Goal: Information Seeking & Learning: Learn about a topic

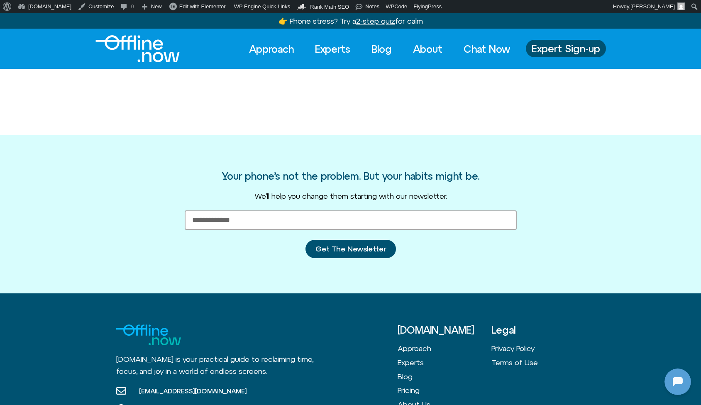
scroll to position [110, 0]
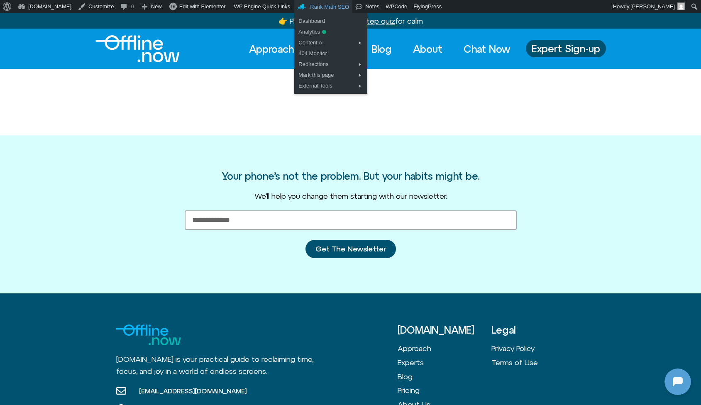
click at [311, 5] on span "Rank Math SEO" at bounding box center [329, 7] width 39 height 6
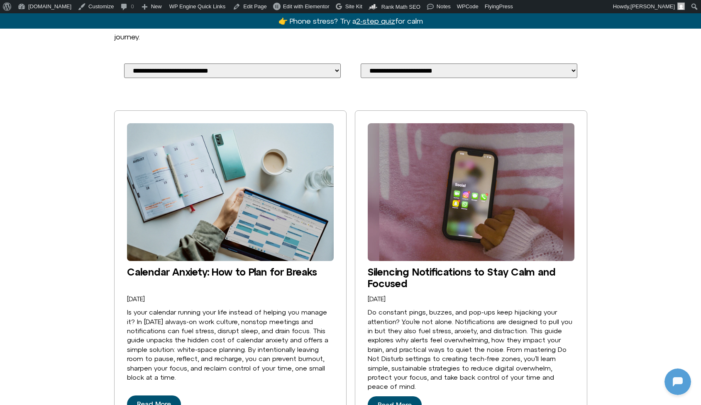
scroll to position [67, 0]
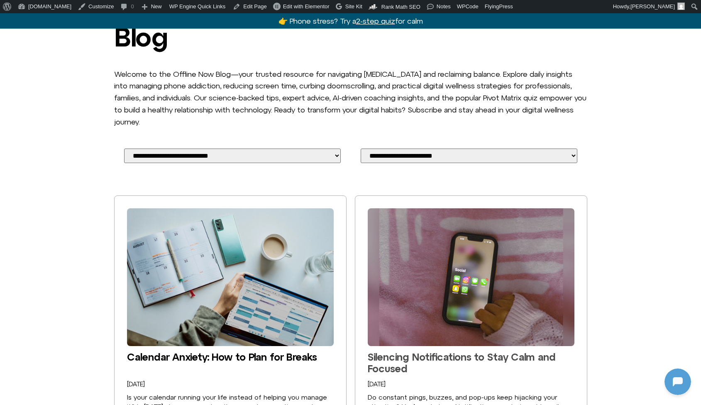
click at [414, 351] on link "Silencing Notifications to Stay Calm and Focused" at bounding box center [462, 362] width 188 height 23
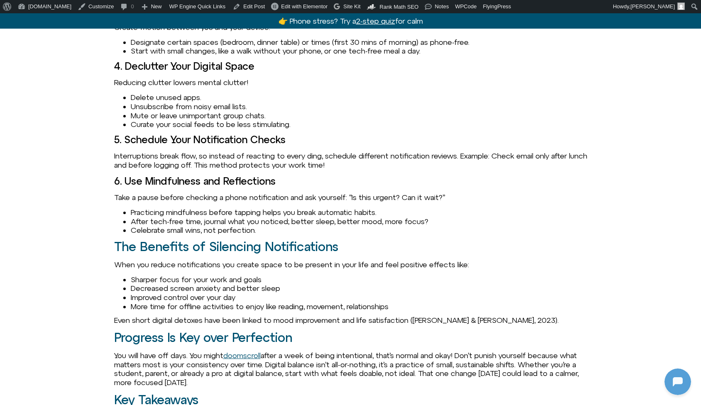
scroll to position [1261, 0]
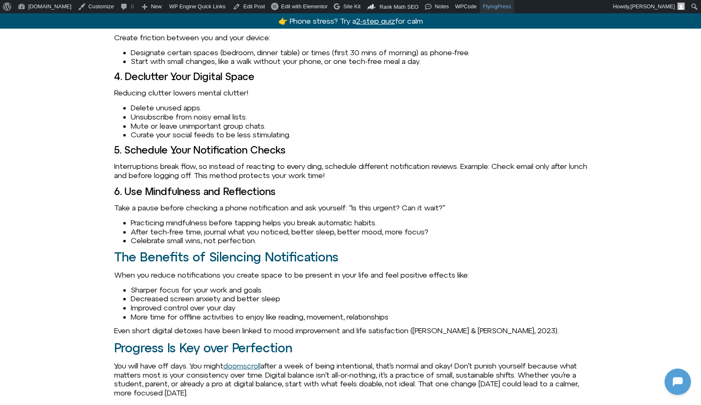
click at [492, 7] on link "FlyingPress" at bounding box center [497, 6] width 34 height 13
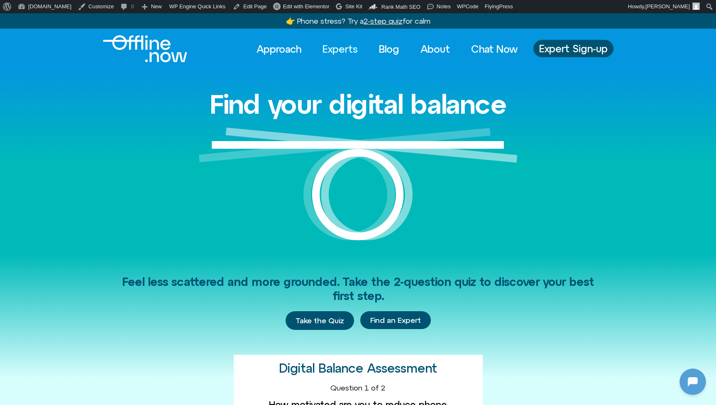
scroll to position [110, 0]
click at [342, 51] on link "Experts" at bounding box center [340, 49] width 50 height 18
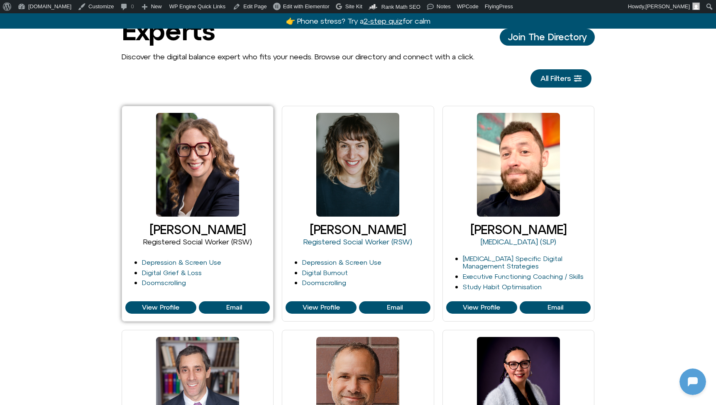
scroll to position [110, 0]
click at [173, 263] on link "Depression & Screen Use" at bounding box center [181, 261] width 79 height 7
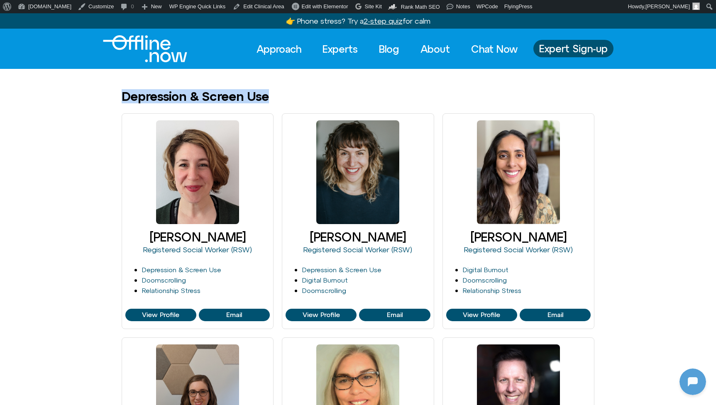
drag, startPoint x: 263, startPoint y: 95, endPoint x: 117, endPoint y: 95, distance: 146.4
click at [116, 94] on div "Depression & Screen Use" at bounding box center [358, 97] width 716 height 14
click at [167, 281] on link "Doomscrolling" at bounding box center [164, 279] width 44 height 7
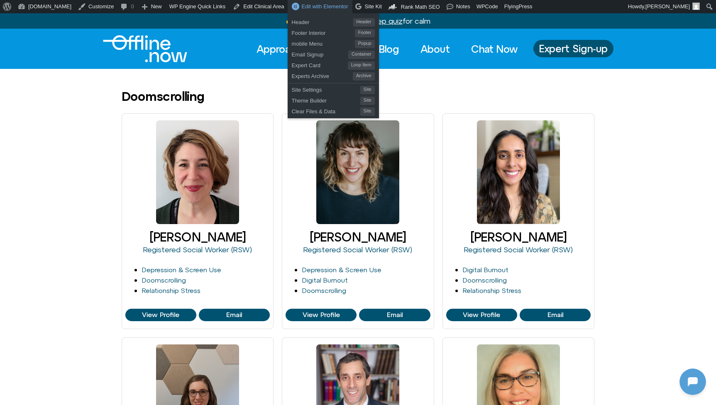
scroll to position [110, 0]
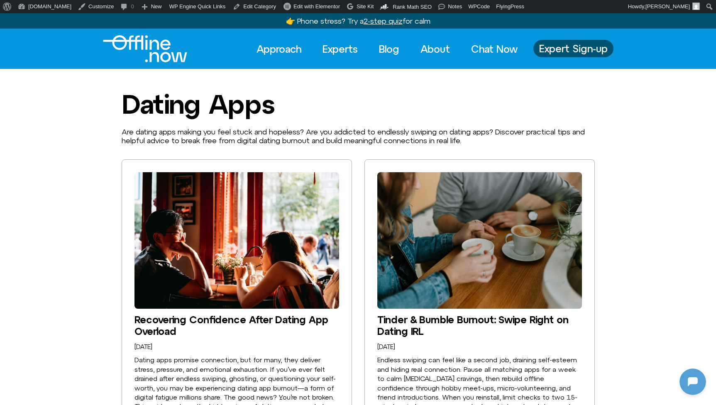
scroll to position [110, 0]
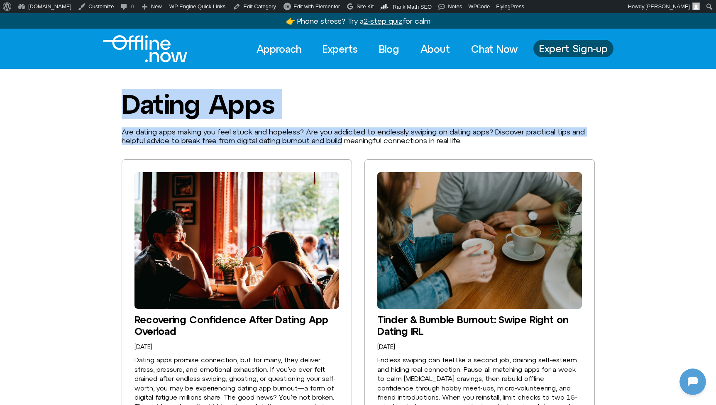
drag, startPoint x: 119, startPoint y: 108, endPoint x: 365, endPoint y: 144, distance: 248.6
click at [364, 144] on div "Dating Apps Are dating apps making you feel stuck and hopeless? Are you addicte…" at bounding box center [358, 282] width 716 height 384
click at [365, 144] on p "Are dating apps making you feel stuck and hopeless? Are you addicted to endless…" at bounding box center [358, 136] width 473 height 18
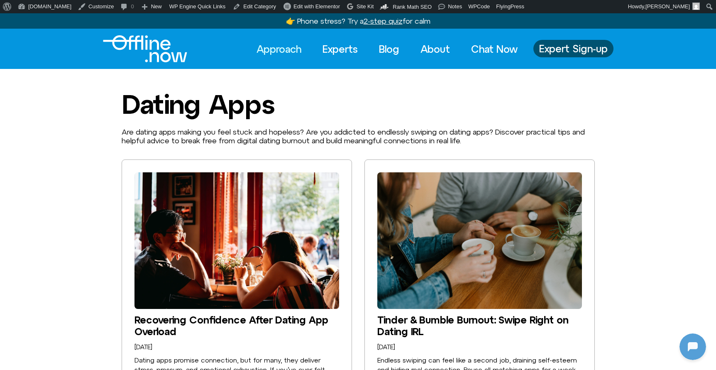
scroll to position [0, 0]
click at [149, 44] on img "Logo" at bounding box center [145, 48] width 84 height 27
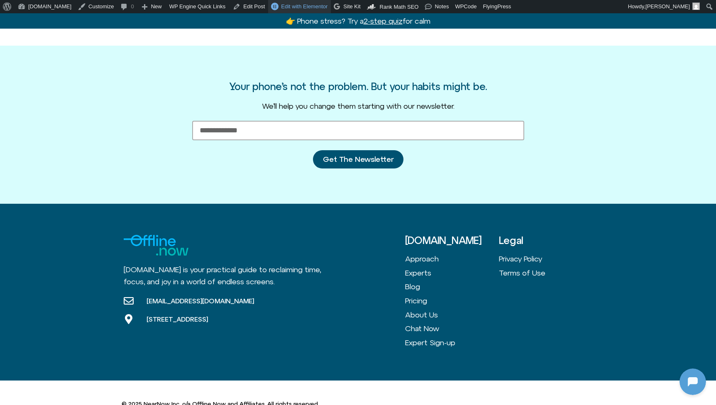
scroll to position [2443, 0]
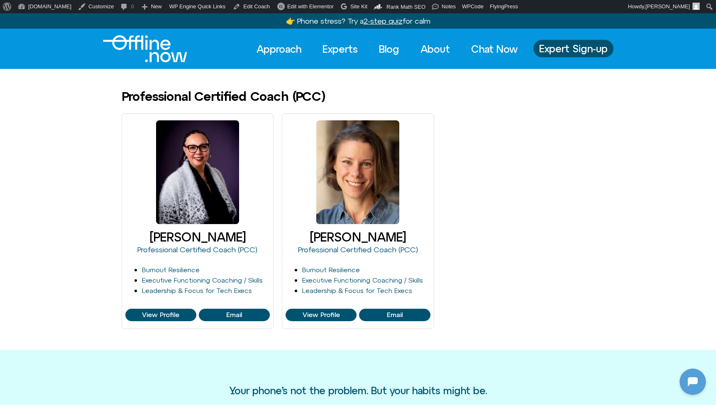
scroll to position [110, 0]
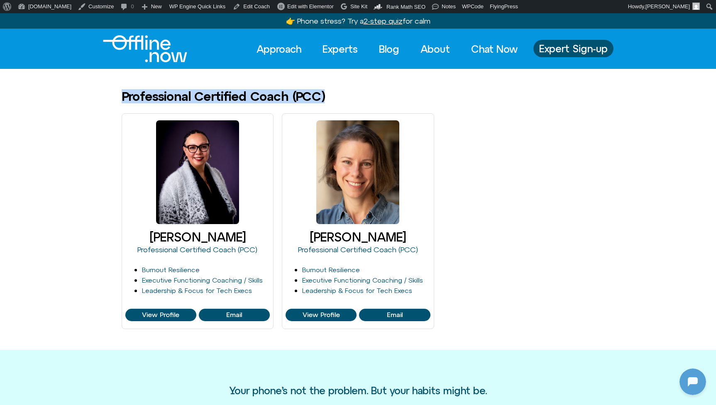
drag, startPoint x: 124, startPoint y: 93, endPoint x: 340, endPoint y: 100, distance: 215.8
click at [340, 100] on div "Professional Certified Coach (PCC)" at bounding box center [358, 97] width 473 height 14
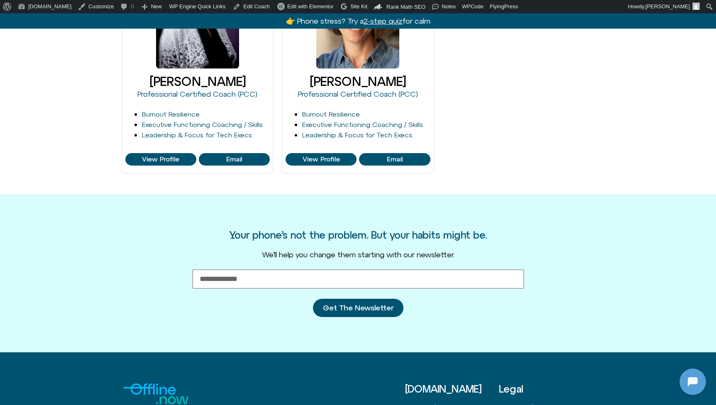
scroll to position [230, 0]
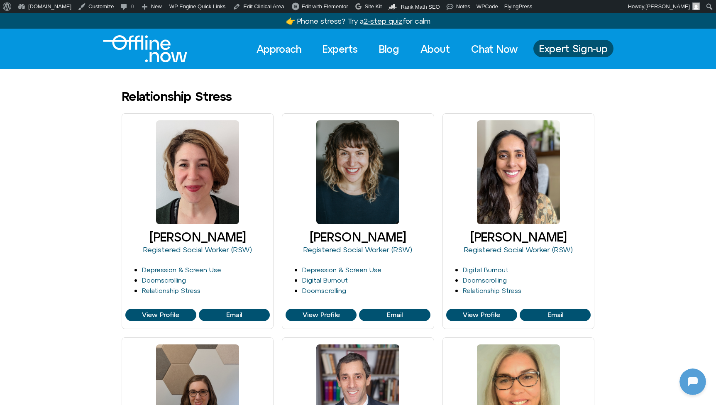
scroll to position [110, 0]
drag, startPoint x: 247, startPoint y: 95, endPoint x: 120, endPoint y: 92, distance: 126.5
click at [120, 92] on div "Relationship Stress" at bounding box center [358, 97] width 716 height 14
drag, startPoint x: 125, startPoint y: 92, endPoint x: 234, endPoint y: 93, distance: 109.1
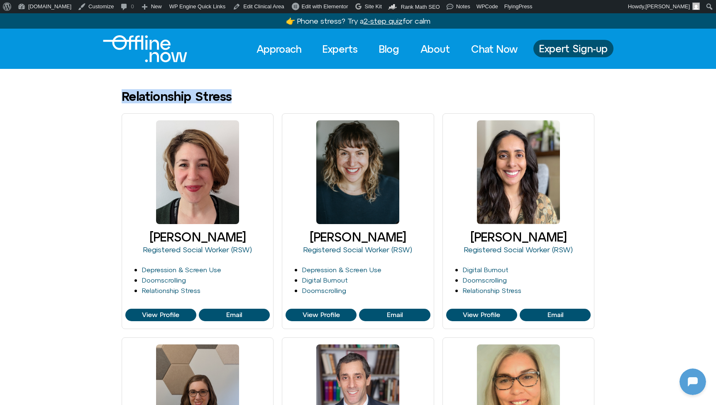
click at [231, 93] on h1 "Relationship Stress" at bounding box center [177, 97] width 110 height 14
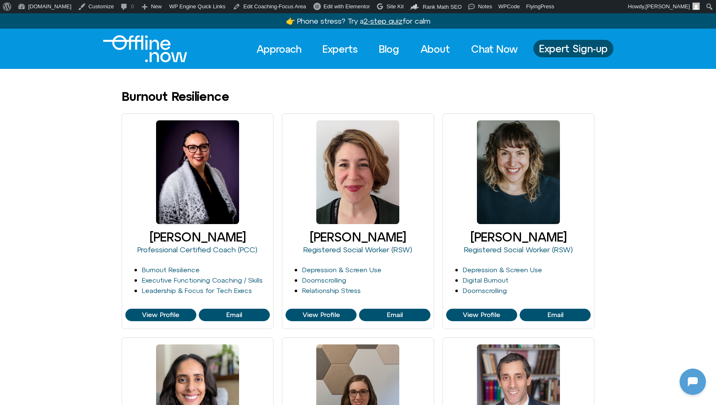
scroll to position [110, 0]
drag, startPoint x: 264, startPoint y: 101, endPoint x: 107, endPoint y: 99, distance: 157.6
click at [107, 99] on div "Burnout Resilience" at bounding box center [358, 97] width 716 height 14
drag, startPoint x: 160, startPoint y: 91, endPoint x: 457, endPoint y: 47, distance: 300.2
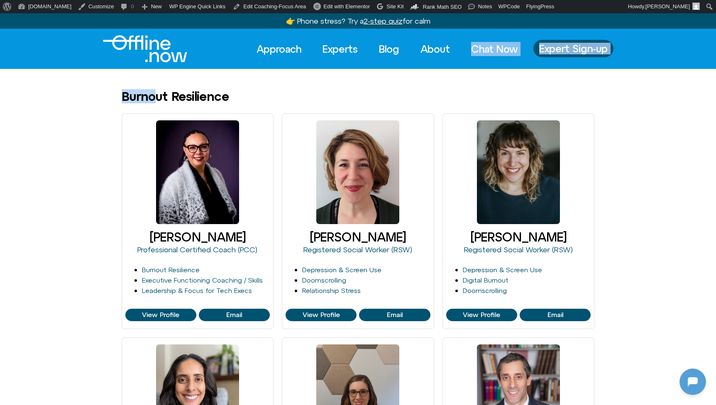
scroll to position [0, 0]
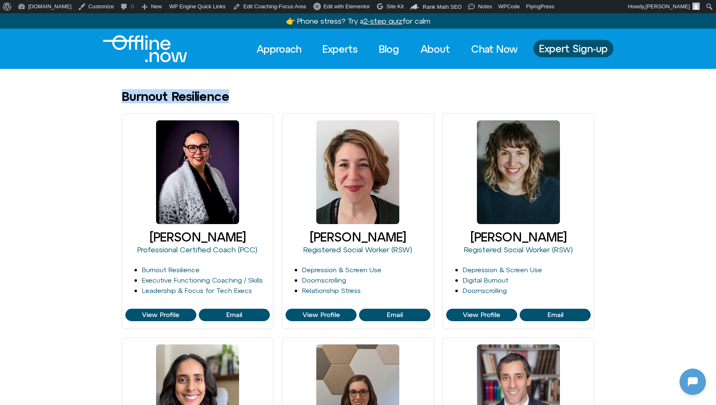
drag, startPoint x: 235, startPoint y: 98, endPoint x: 123, endPoint y: 98, distance: 111.6
click at [123, 98] on div "Burnout Resilience" at bounding box center [358, 97] width 473 height 14
click at [123, 98] on h1 "Burnout Resilience" at bounding box center [175, 97] width 107 height 14
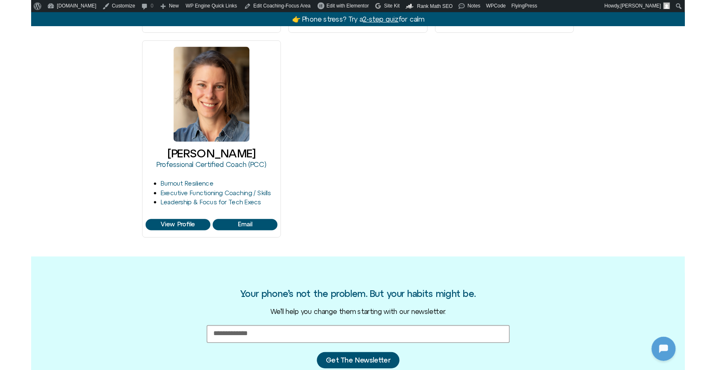
scroll to position [809, 0]
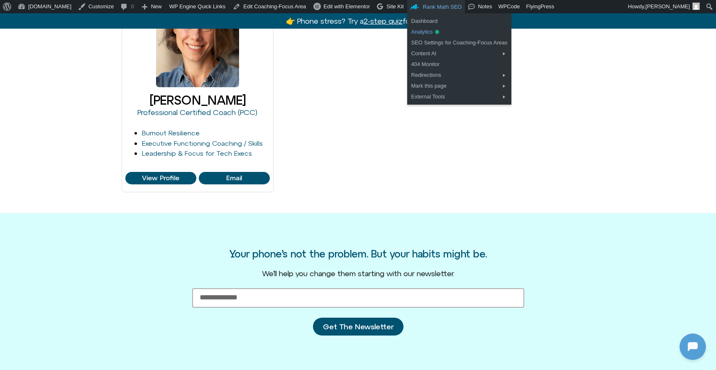
click at [420, 33] on link "Analytics" at bounding box center [459, 32] width 105 height 11
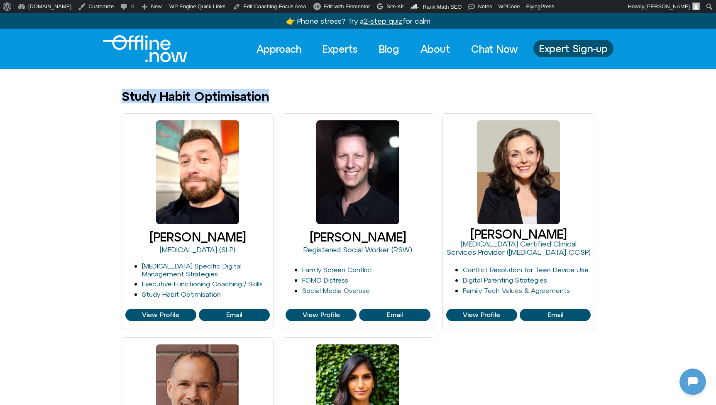
drag, startPoint x: 280, startPoint y: 97, endPoint x: 118, endPoint y: 103, distance: 162.7
click at [118, 103] on div "Study Habit Optimisation" at bounding box center [358, 97] width 716 height 14
click at [123, 95] on h1 "Study Habit Optimisation" at bounding box center [195, 97] width 147 height 14
drag, startPoint x: 123, startPoint y: 95, endPoint x: 247, endPoint y: 91, distance: 124.1
click at [247, 91] on h1 "Study Habit Optimisation" at bounding box center [195, 97] width 147 height 14
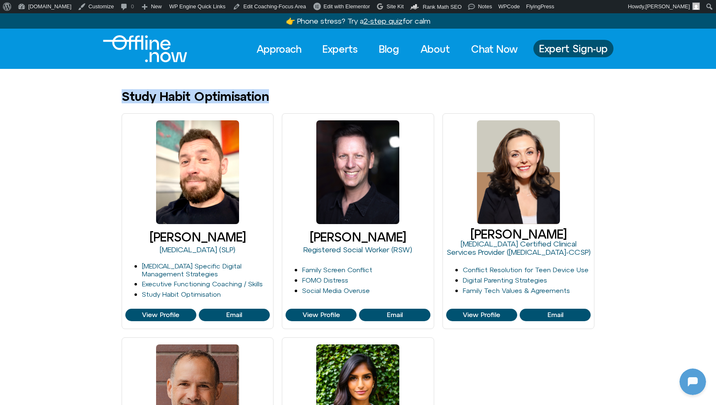
click at [269, 94] on h1 "Study Habit Optimisation" at bounding box center [195, 97] width 147 height 14
drag, startPoint x: 275, startPoint y: 99, endPoint x: 124, endPoint y: 102, distance: 150.6
click at [124, 102] on div "Study Habit Optimisation" at bounding box center [358, 97] width 473 height 14
click at [124, 102] on h1 "Study Habit Optimisation" at bounding box center [195, 97] width 147 height 14
drag, startPoint x: 124, startPoint y: 99, endPoint x: 309, endPoint y: 98, distance: 185.4
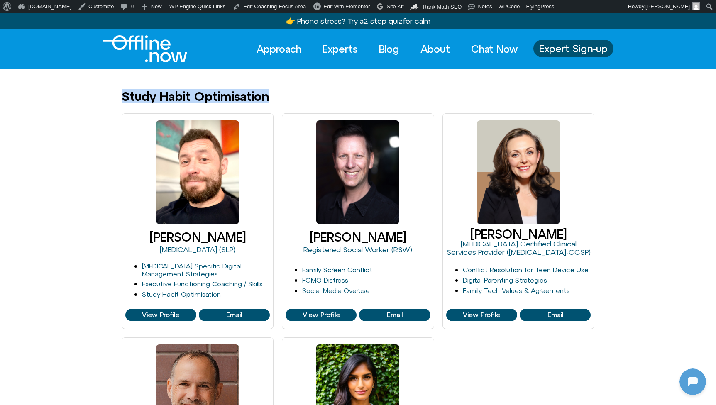
click at [309, 98] on div "Study Habit Optimisation" at bounding box center [358, 97] width 473 height 14
drag, startPoint x: 288, startPoint y: 97, endPoint x: 97, endPoint y: 83, distance: 192.2
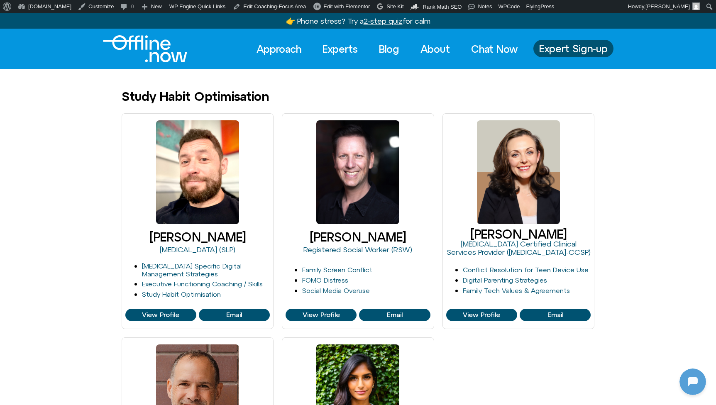
click at [141, 50] on img "Logo" at bounding box center [145, 48] width 84 height 27
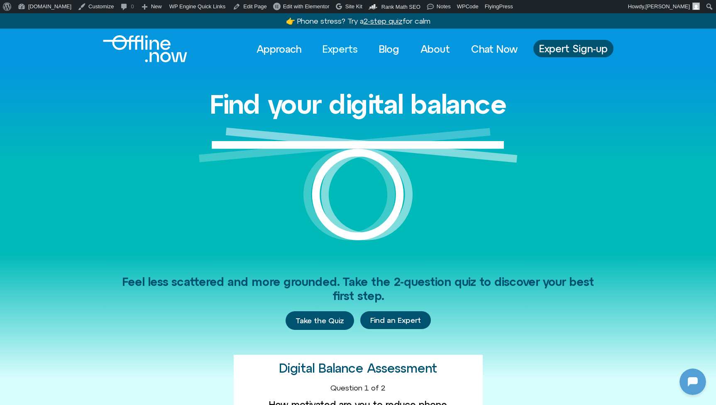
click at [338, 44] on link "Experts" at bounding box center [340, 49] width 50 height 18
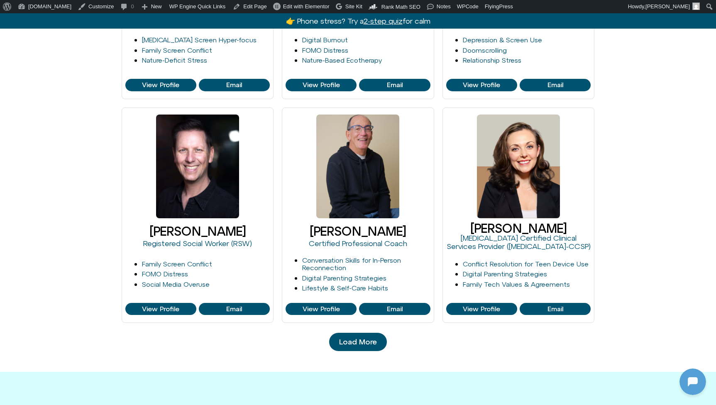
scroll to position [813, 0]
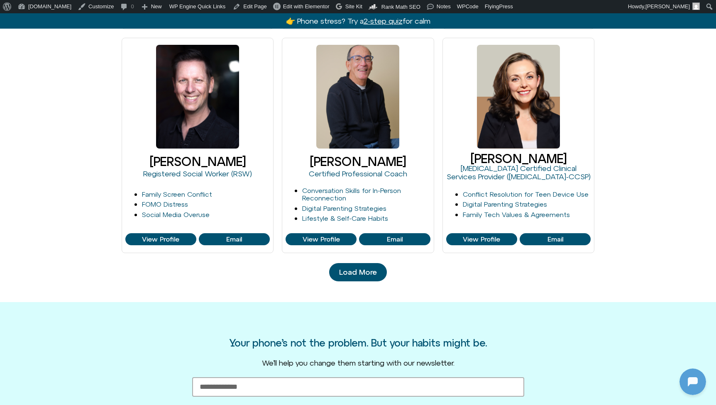
click at [351, 275] on link "Load More" at bounding box center [358, 272] width 58 height 18
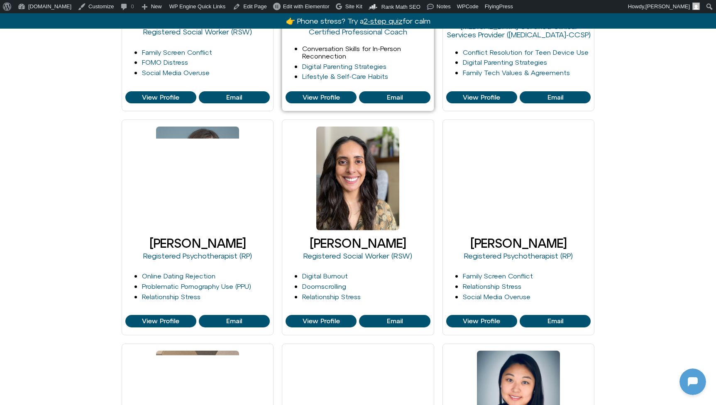
scroll to position [983, 0]
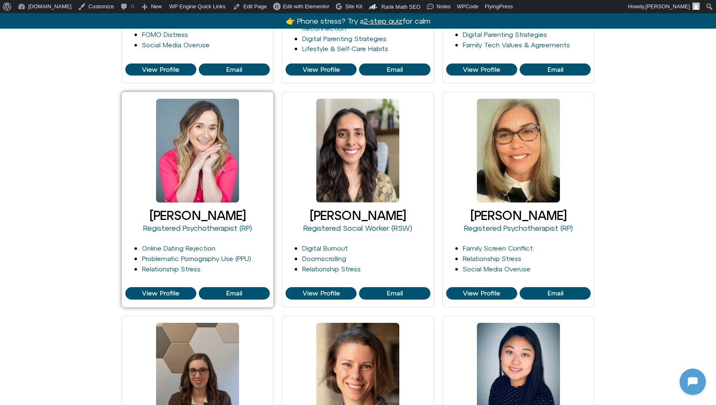
click at [216, 173] on div at bounding box center [197, 151] width 83 height 104
click at [161, 290] on span "View Profile" at bounding box center [160, 293] width 37 height 7
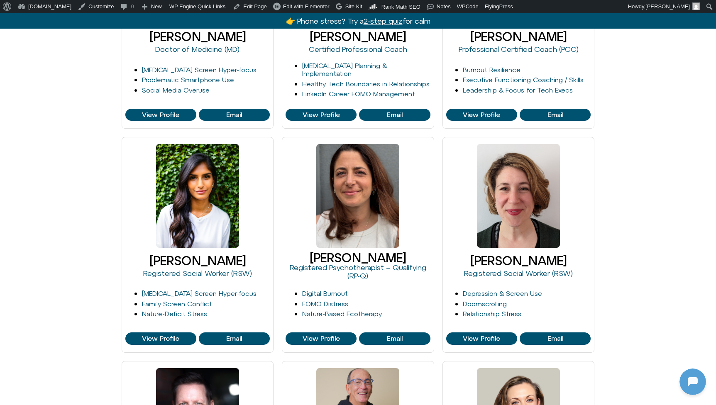
scroll to position [231, 0]
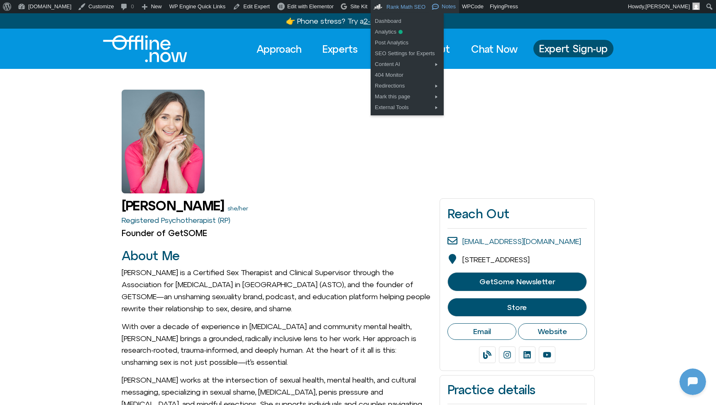
scroll to position [110, 0]
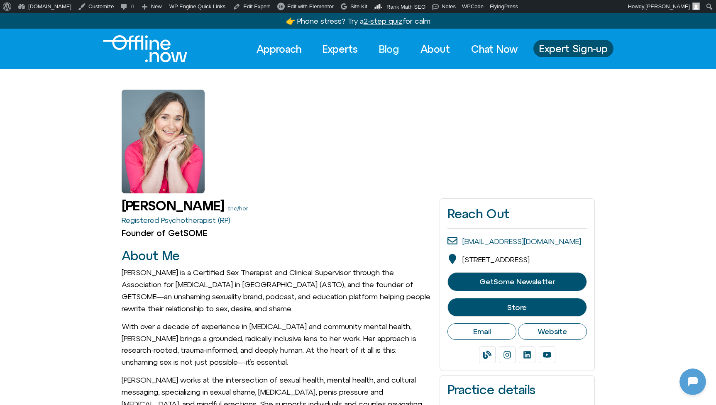
click at [383, 49] on link "Blog" at bounding box center [388, 49] width 35 height 18
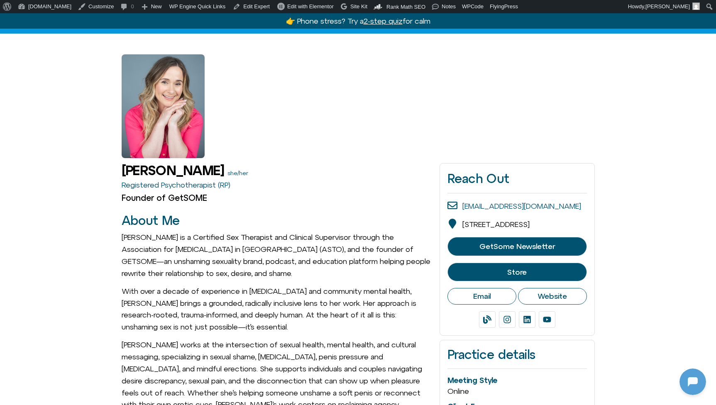
scroll to position [13, 0]
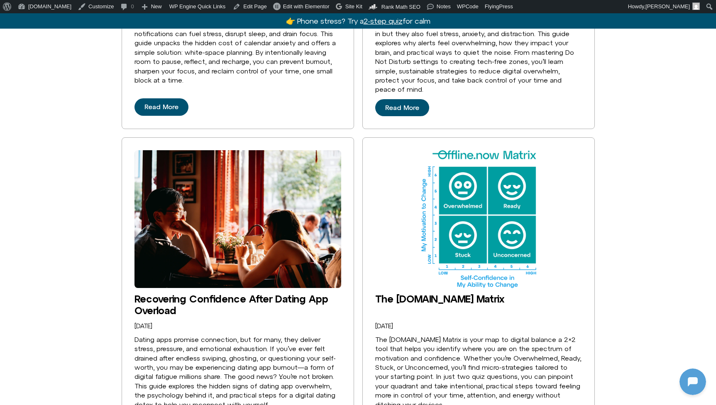
scroll to position [493, 0]
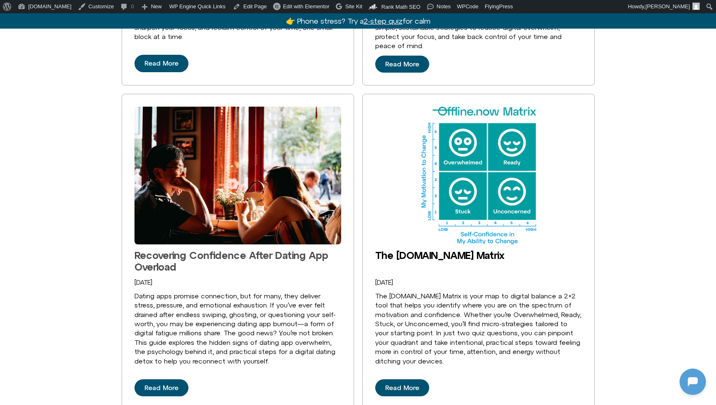
click at [187, 249] on link "Recovering Confidence After Dating App Overload" at bounding box center [231, 260] width 194 height 23
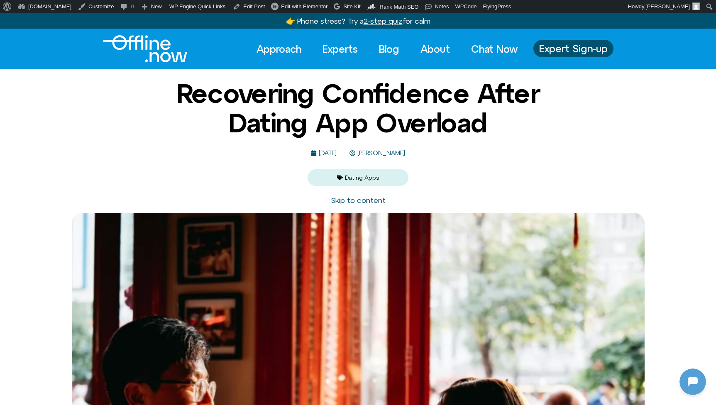
scroll to position [110, 0]
click at [394, 152] on span "[PERSON_NAME]" at bounding box center [380, 153] width 50 height 7
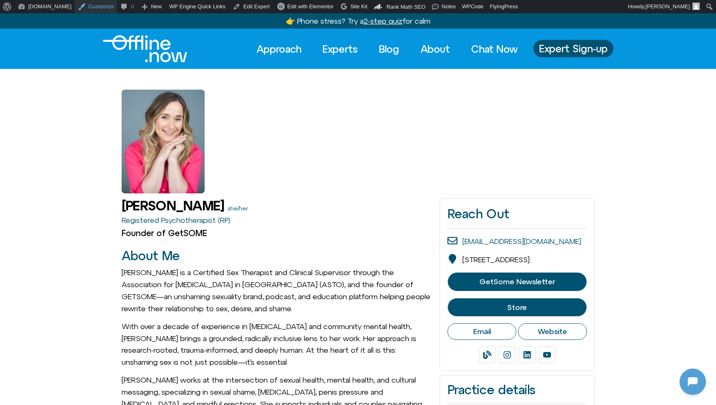
scroll to position [110, 0]
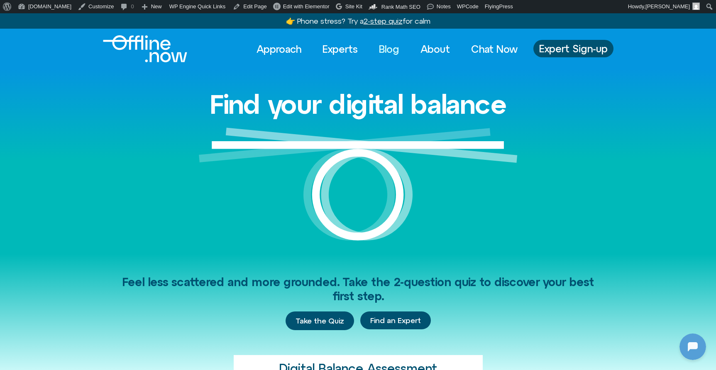
click at [385, 46] on link "Blog" at bounding box center [388, 49] width 35 height 18
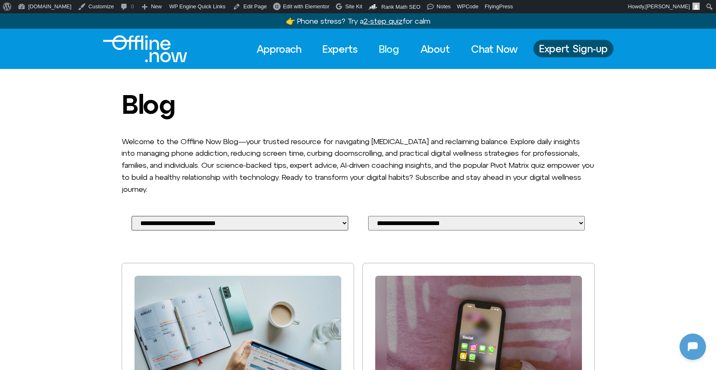
select select "**********"
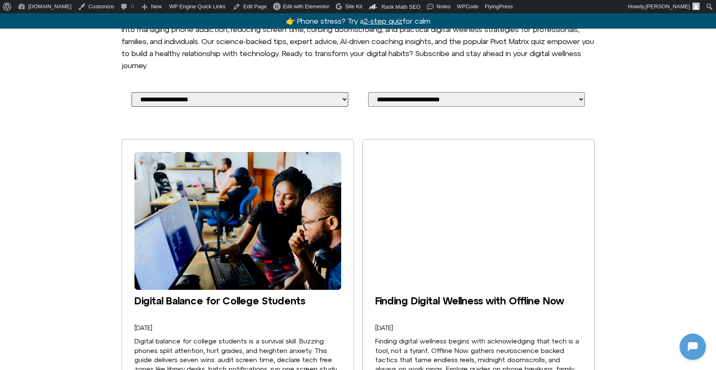
scroll to position [135, 0]
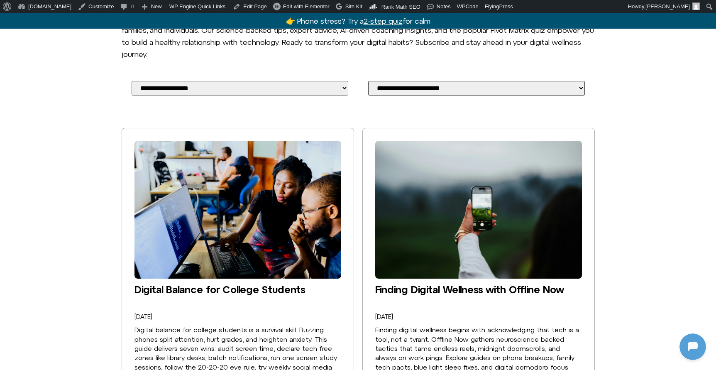
select select "**********"
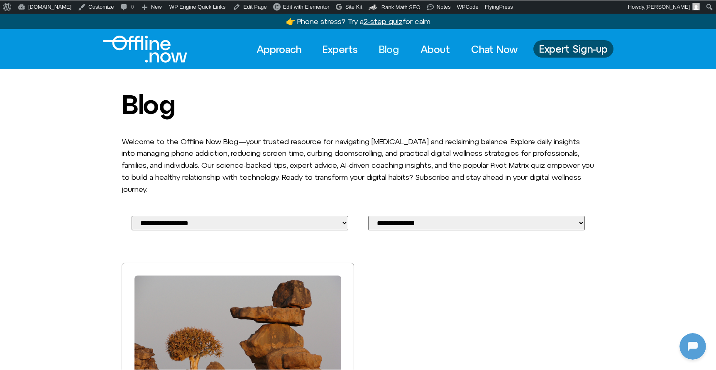
scroll to position [110, 0]
